Goal: Find specific page/section: Find specific page/section

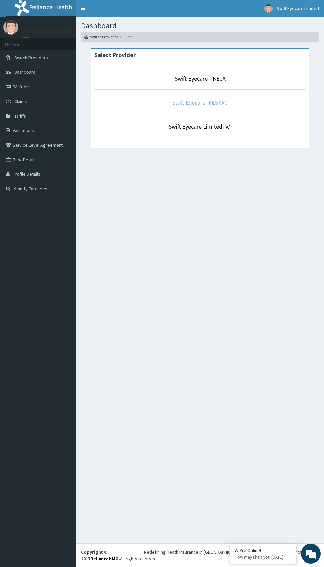
click at [209, 103] on link "Swift Eyecare -FESTAC" at bounding box center [200, 103] width 56 height 8
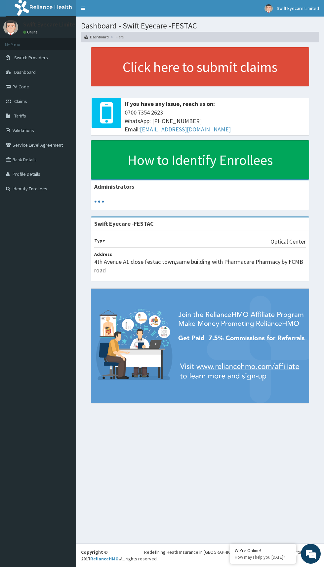
click at [38, 88] on link "PA Code" at bounding box center [38, 86] width 76 height 15
